Goal: Task Accomplishment & Management: Use online tool/utility

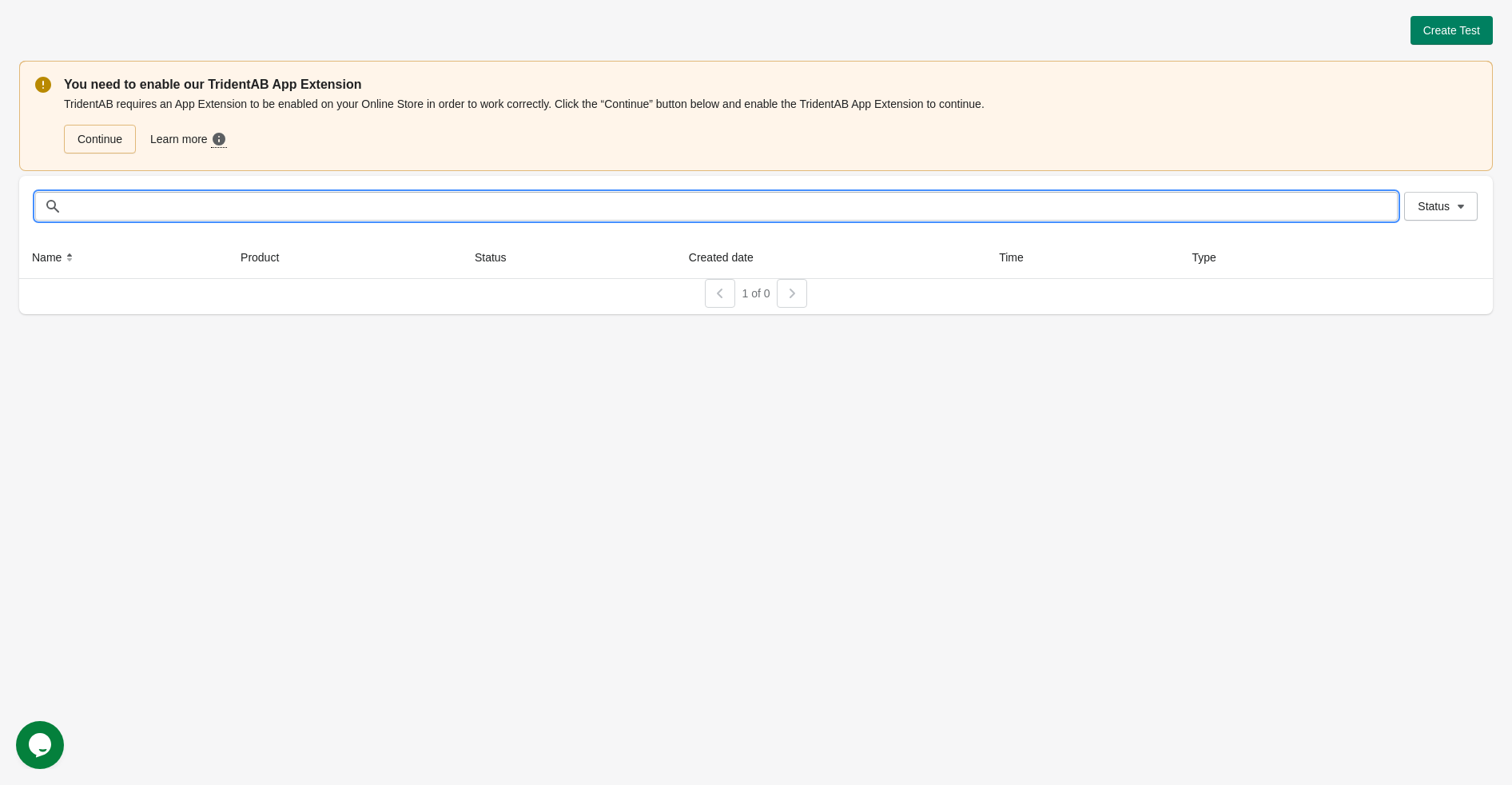
click at [392, 217] on input "text" at bounding box center [732, 206] width 1331 height 29
click at [412, 306] on div "1 of 0" at bounding box center [749, 288] width 1487 height 42
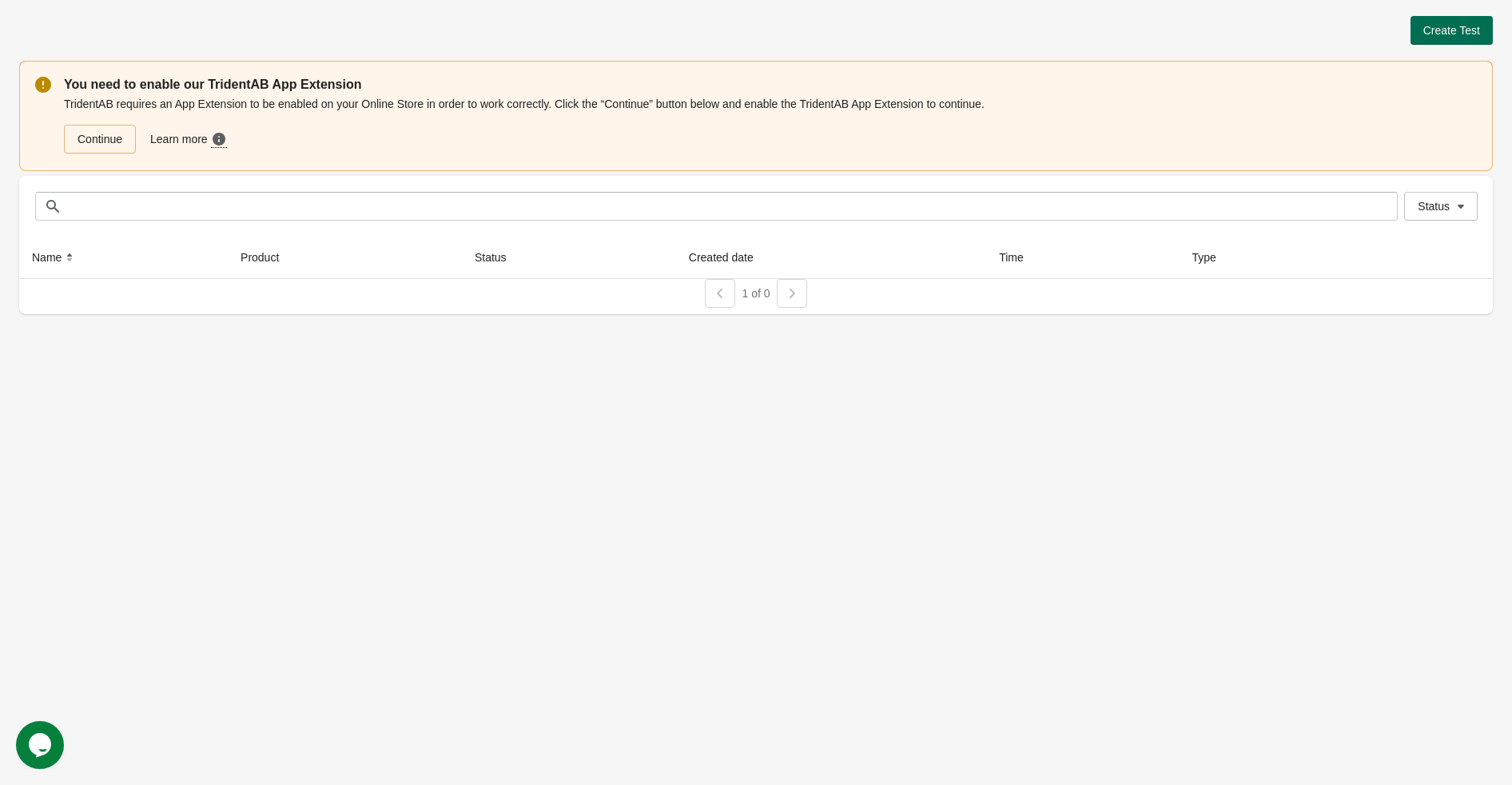
click at [1439, 36] on span "Create Test" at bounding box center [1451, 30] width 57 height 13
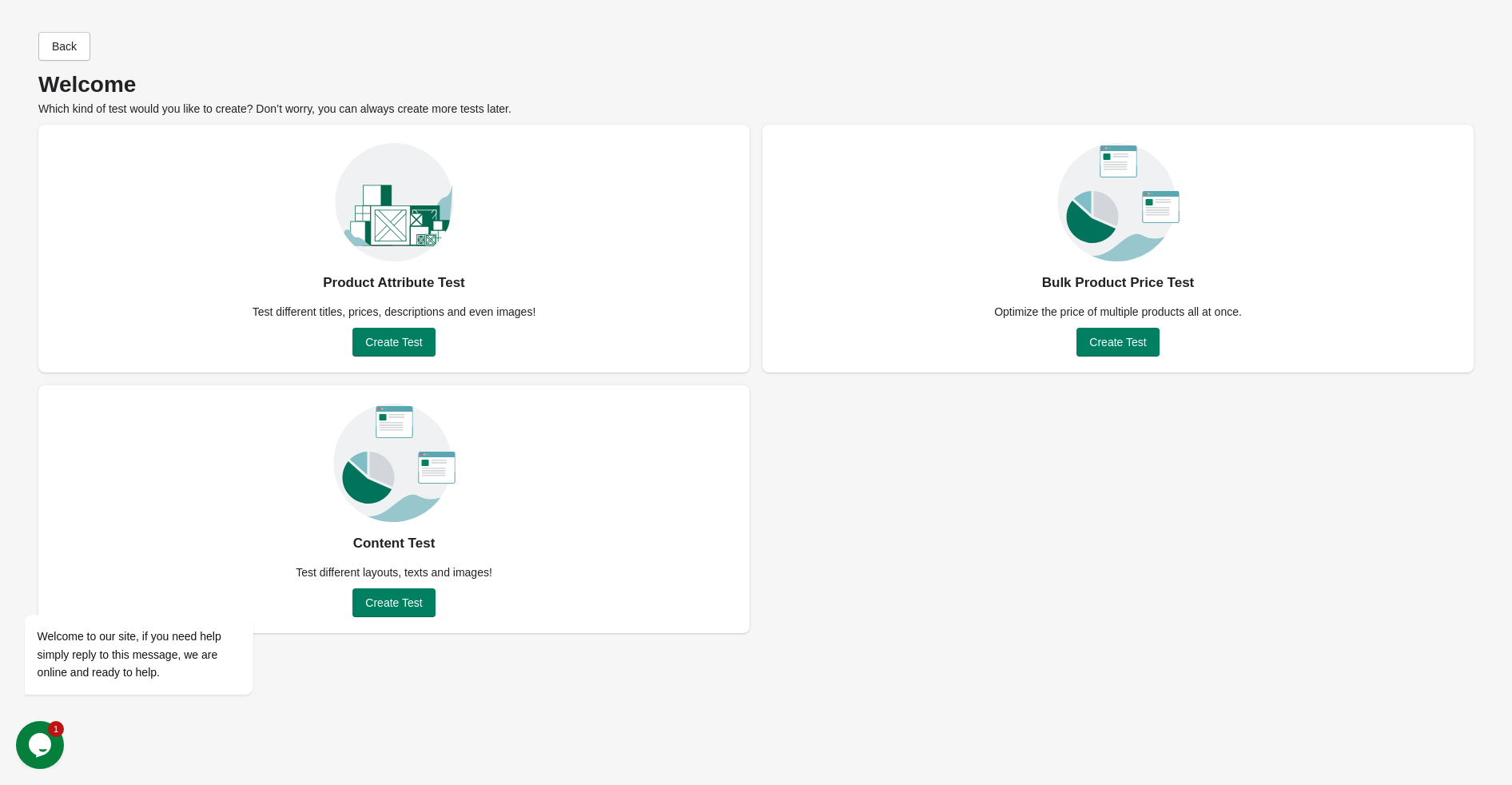
click at [33, 750] on icon "Chat widget" at bounding box center [40, 745] width 23 height 24
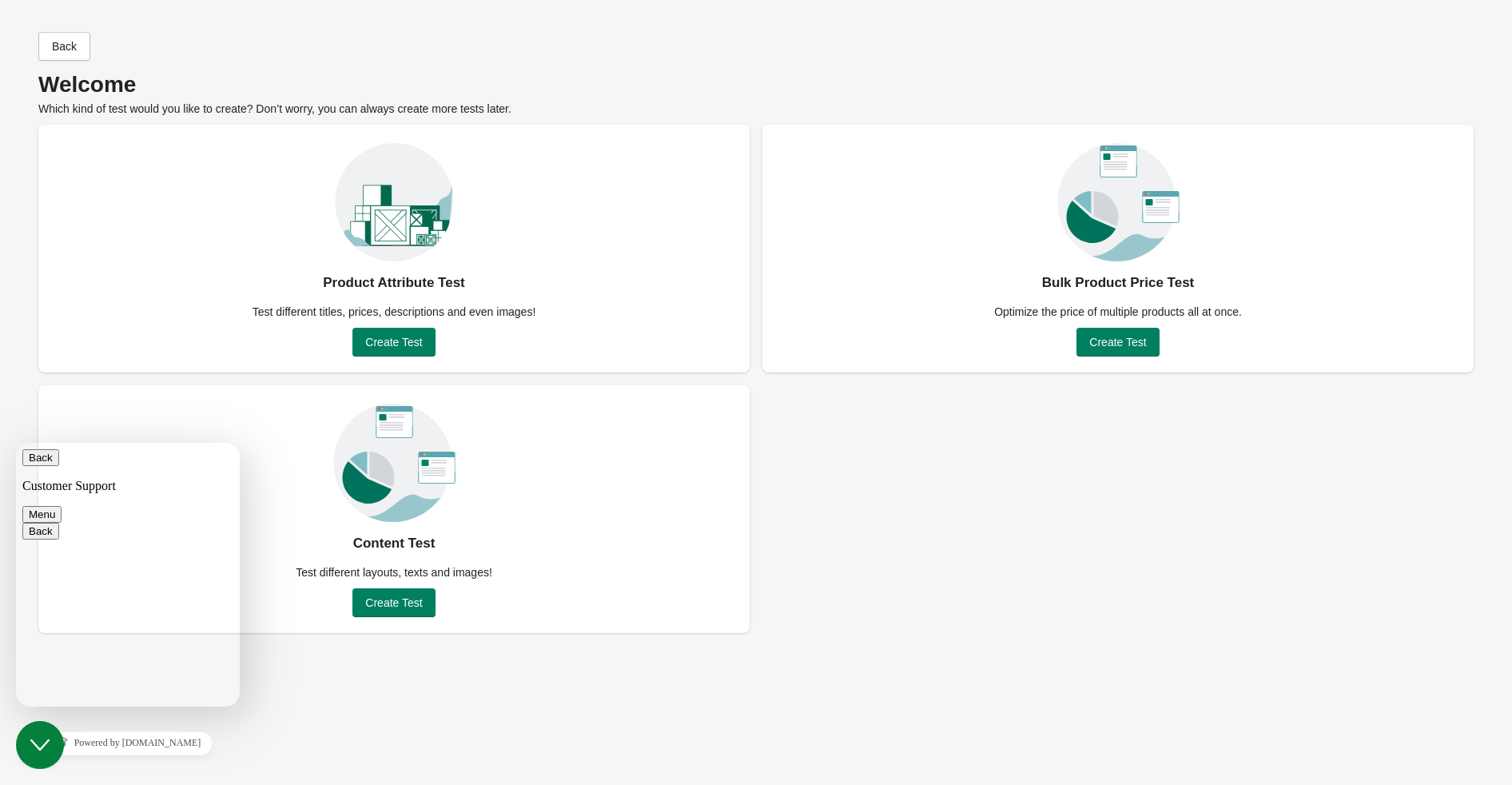
scroll to position [17, 0]
type textarea "**********"
click at [354, 70] on div "Back Welcome Which kind of test would you like to create? Don’t worry, you can …" at bounding box center [756, 74] width 1435 height 85
click at [53, 466] on button "Back" at bounding box center [41, 457] width 37 height 17
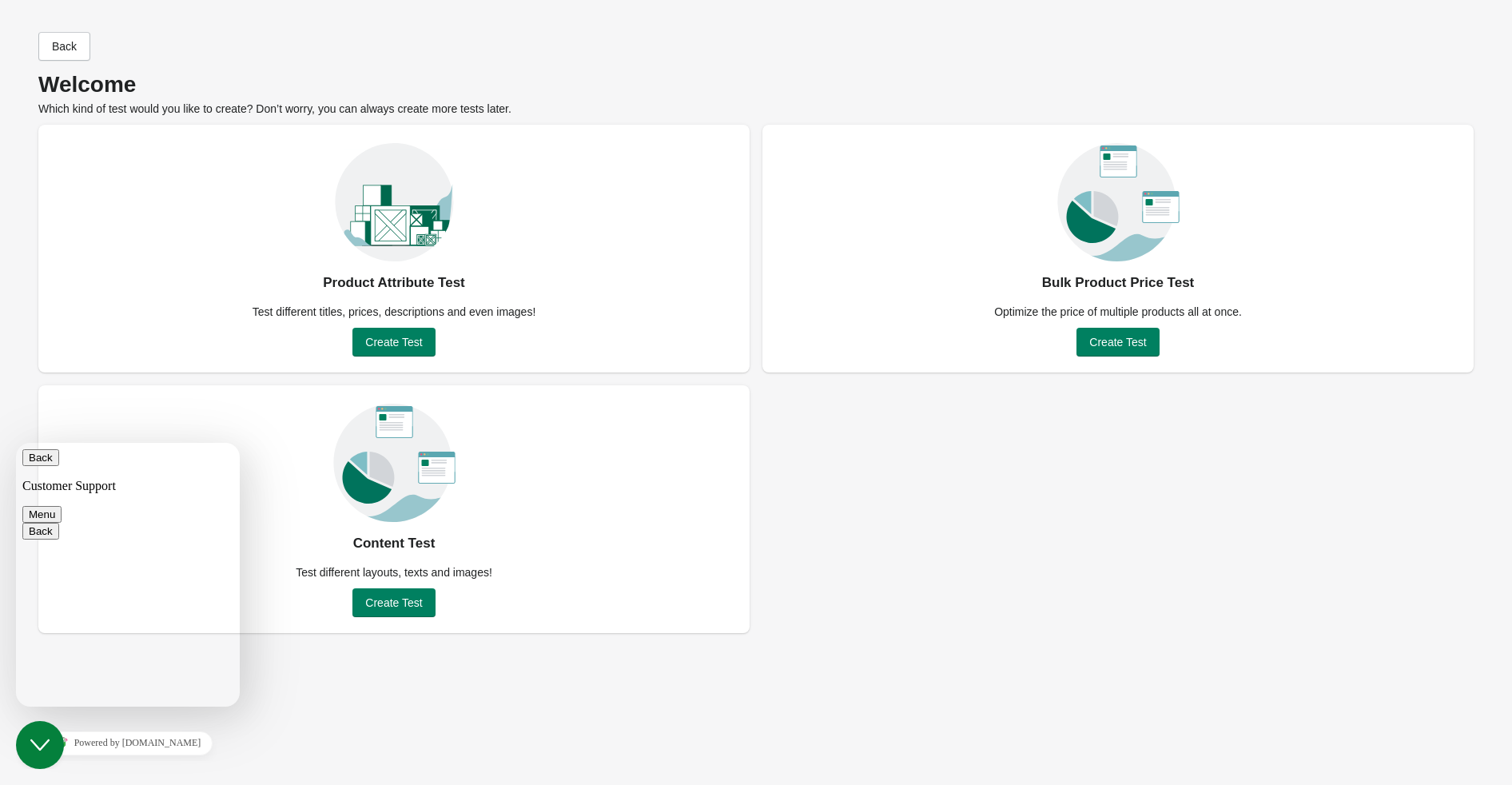
scroll to position [0, 0]
